Goal: Task Accomplishment & Management: Use online tool/utility

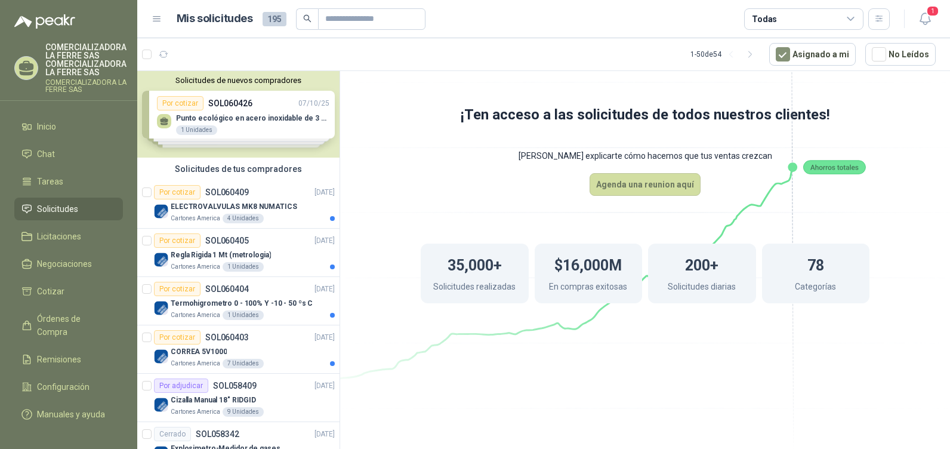
click at [939, 20] on header "Mis solicitudes 195 Todas 1" at bounding box center [543, 19] width 813 height 38
click at [928, 15] on span "1" at bounding box center [932, 10] width 13 height 11
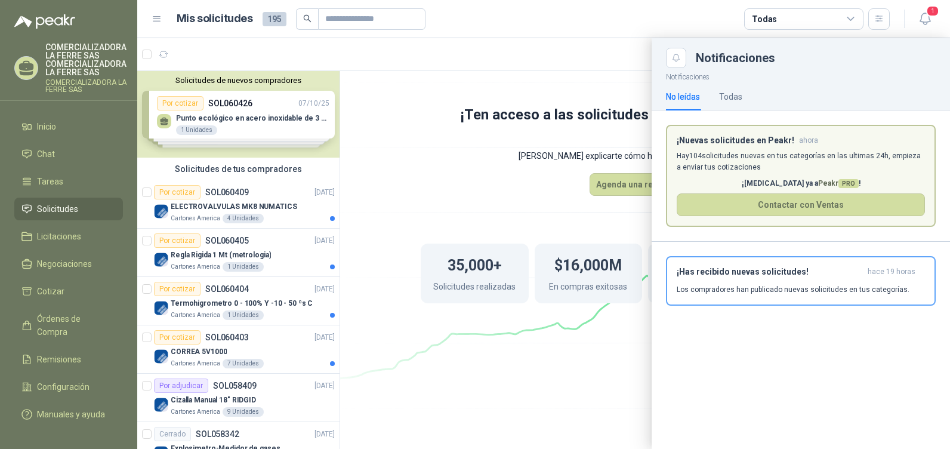
click at [743, 162] on p "Hay 104 solicitudes nuevas en tus categorías en las ultimas 24h, empieza a envi…" at bounding box center [801, 161] width 248 height 23
click at [761, 268] on h3 "¡Has recibido nuevas solicitudes!" at bounding box center [770, 272] width 186 height 10
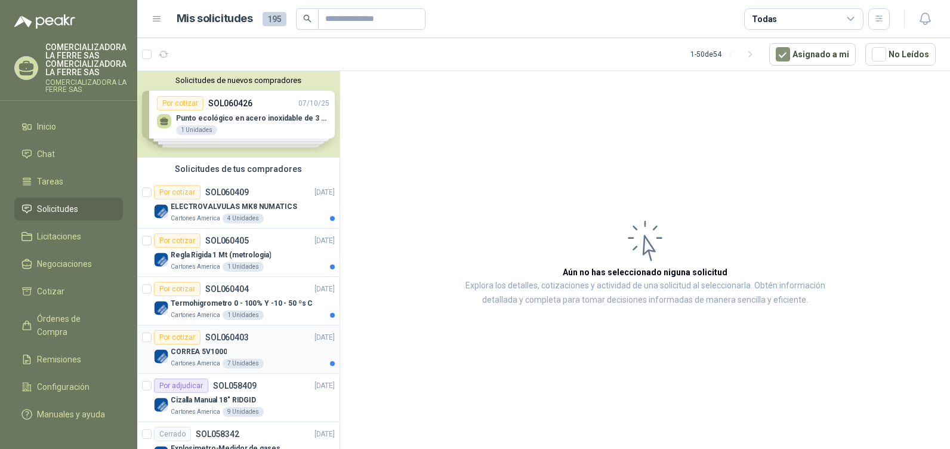
click at [264, 342] on div "Por cotizar SOL060403 [DATE]" at bounding box center [244, 337] width 181 height 14
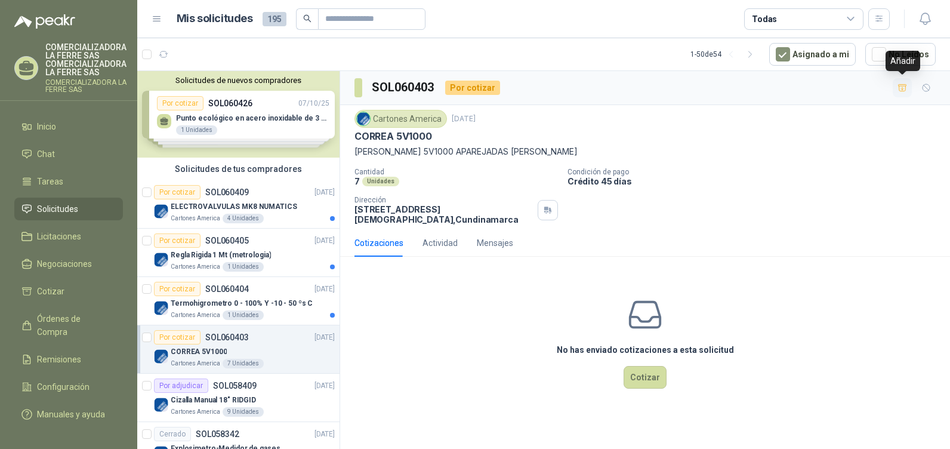
click at [905, 89] on icon "button" at bounding box center [902, 87] width 8 height 7
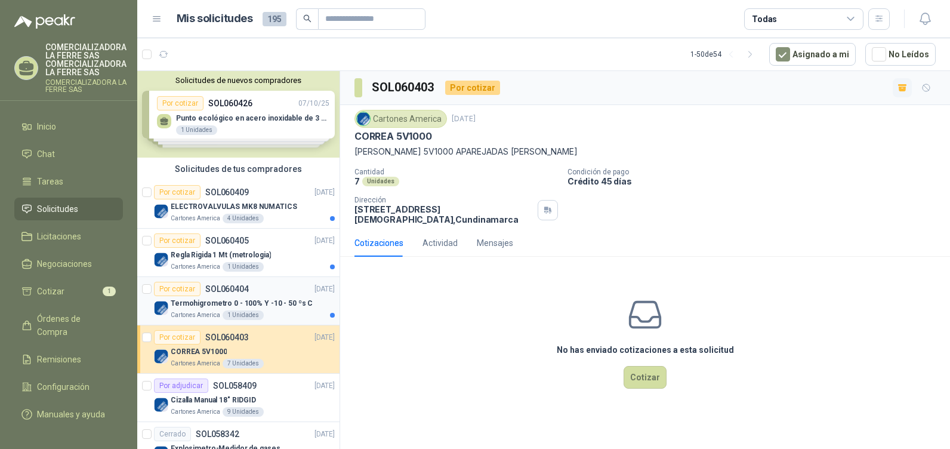
click at [280, 282] on div "Por cotizar SOL060404 [DATE]" at bounding box center [244, 289] width 181 height 14
click at [898, 89] on icon "button" at bounding box center [902, 88] width 10 height 10
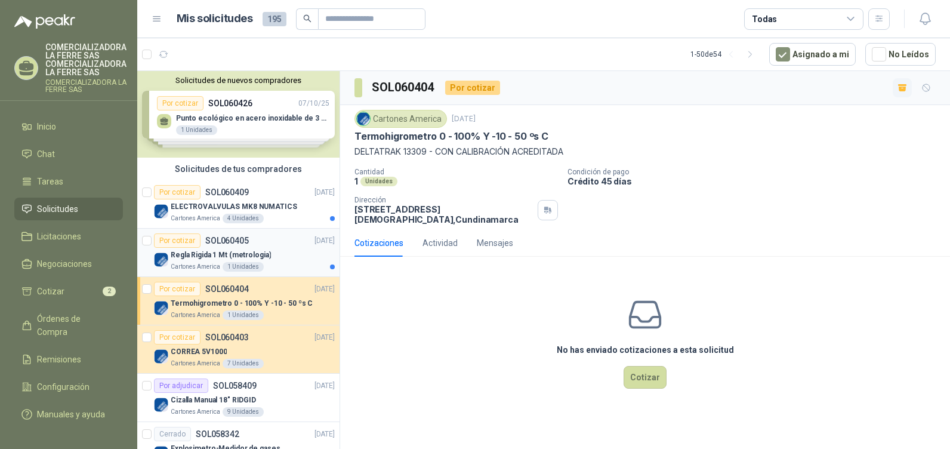
click at [273, 243] on div "Por cotizar SOL060405 [DATE]" at bounding box center [244, 240] width 181 height 14
click at [896, 88] on button "button" at bounding box center [901, 87] width 19 height 19
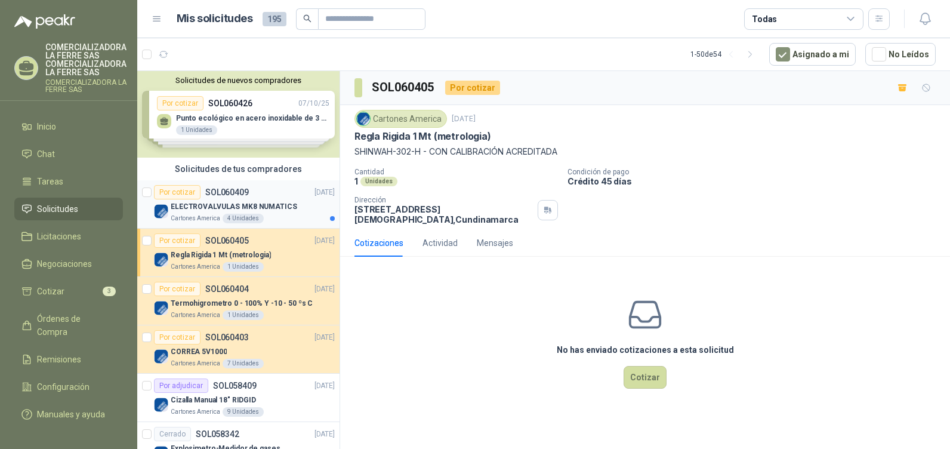
click at [268, 210] on p "ELECTROVALVULAS MK8 NUMATICS" at bounding box center [234, 206] width 126 height 11
click at [901, 86] on icon "button" at bounding box center [902, 87] width 8 height 7
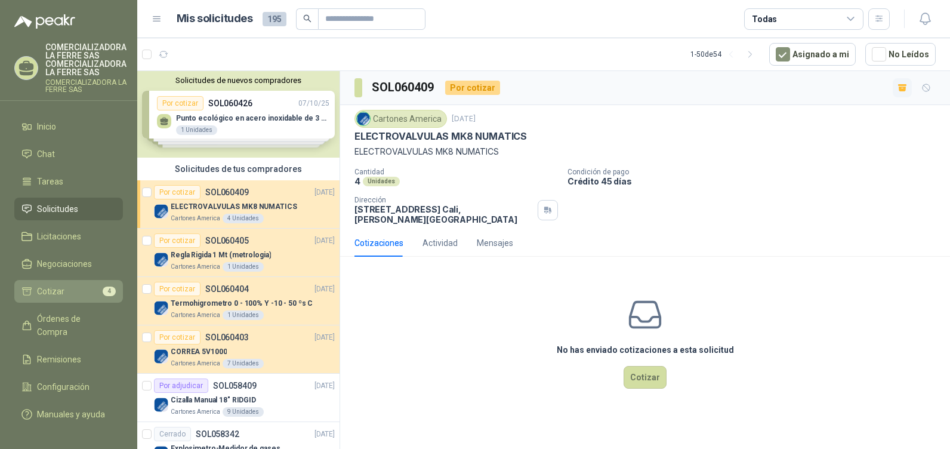
click at [84, 296] on li "Cotizar 4" at bounding box center [68, 291] width 94 height 13
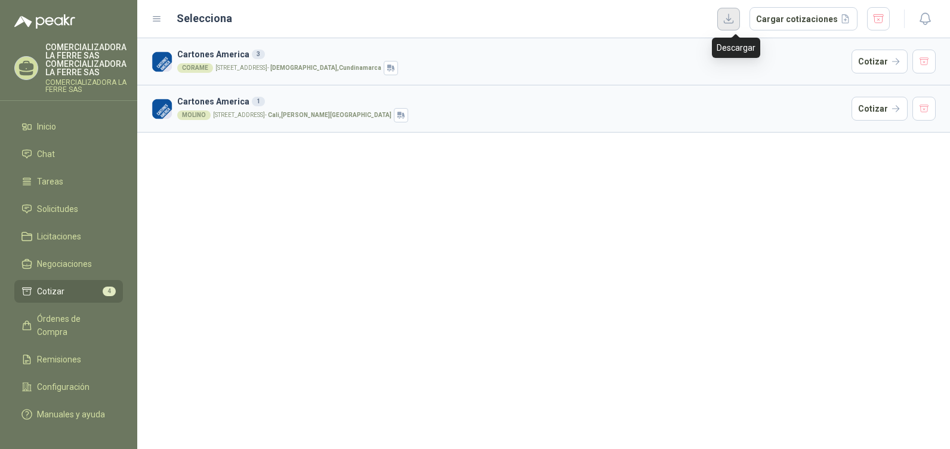
click at [734, 21] on button "button" at bounding box center [728, 19] width 23 height 23
click at [457, 239] on div "Cartones America 3 CORAME [STREET_ADDRESS] - [PERSON_NAME] , Cundinamarca Cotiz…" at bounding box center [543, 243] width 813 height 410
click at [924, 107] on button "button" at bounding box center [924, 109] width 24 height 24
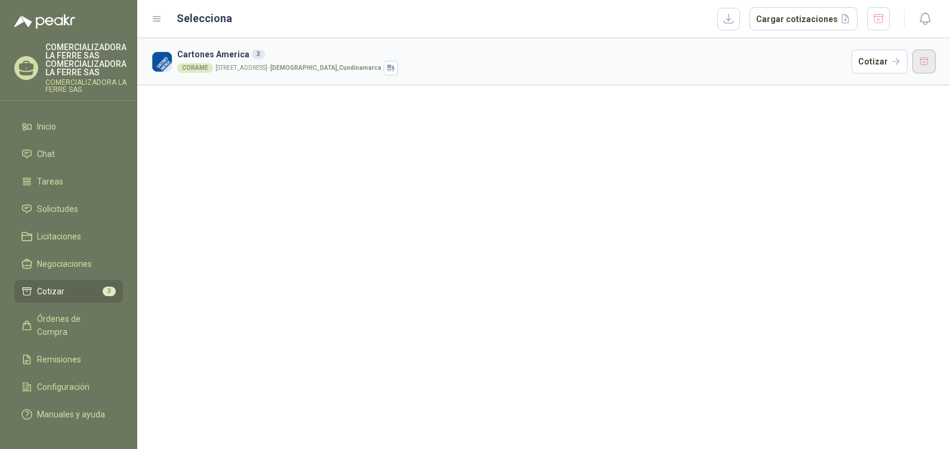
click at [920, 62] on button "button" at bounding box center [924, 62] width 24 height 24
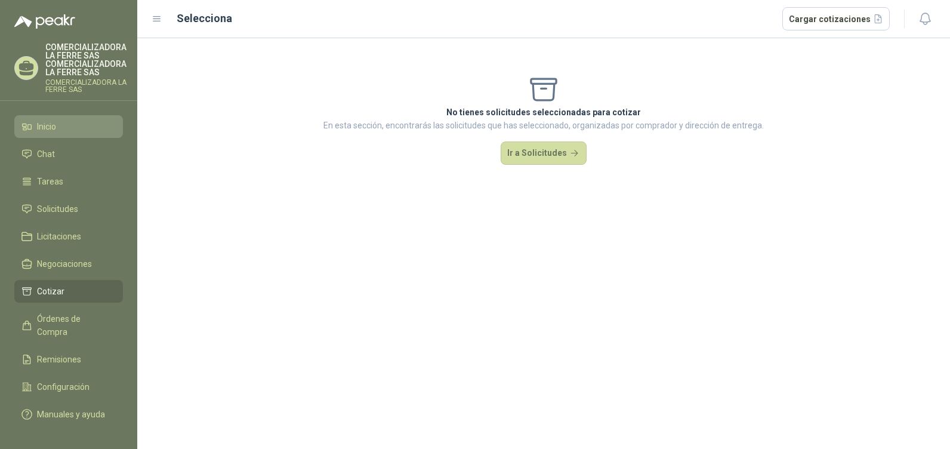
click at [73, 129] on li "Inicio" at bounding box center [68, 126] width 94 height 13
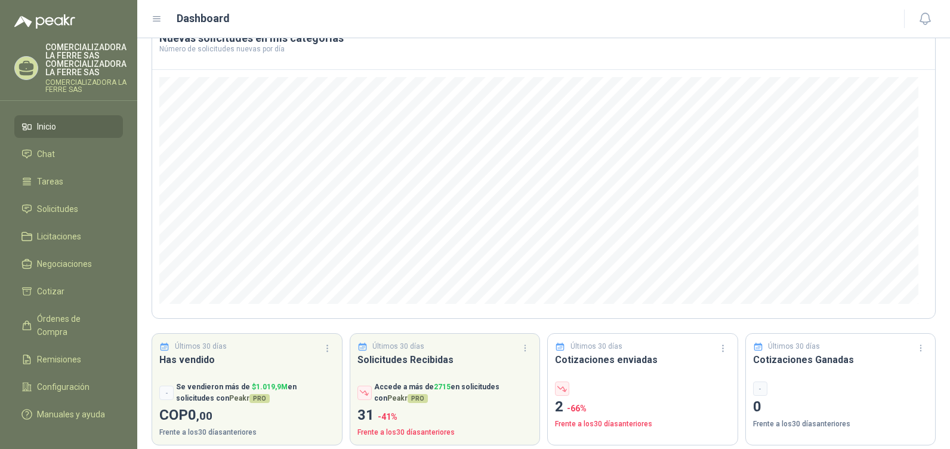
scroll to position [89, 0]
